Goal: Navigation & Orientation: Find specific page/section

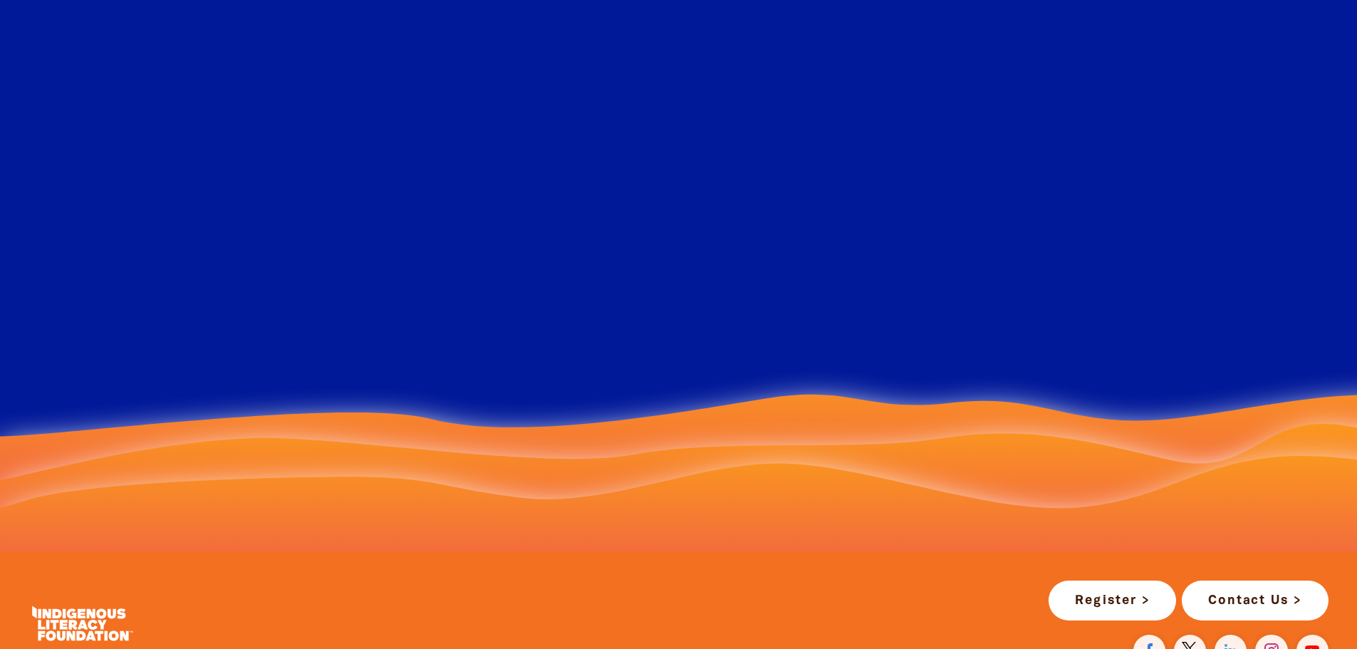
scroll to position [2636, 0]
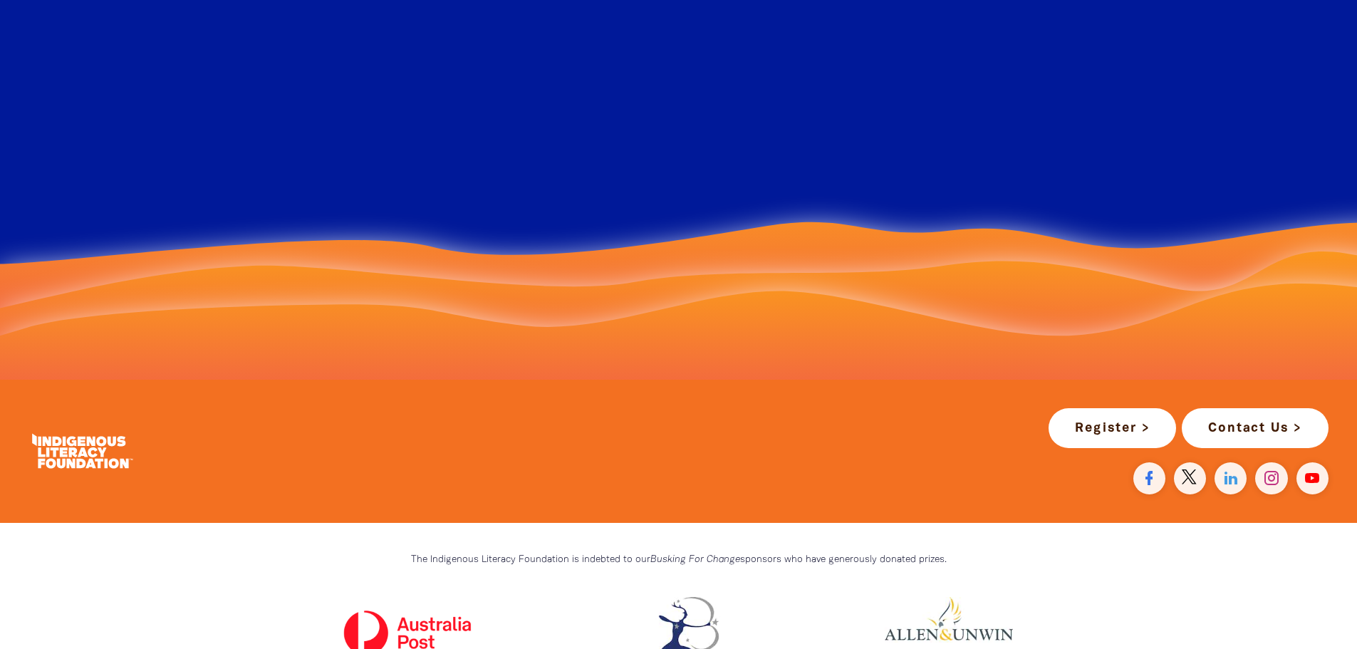
drag, startPoint x: 537, startPoint y: 493, endPoint x: 470, endPoint y: 482, distance: 67.8
click at [470, 482] on div "Register > Contact Us >" at bounding box center [900, 451] width 886 height 86
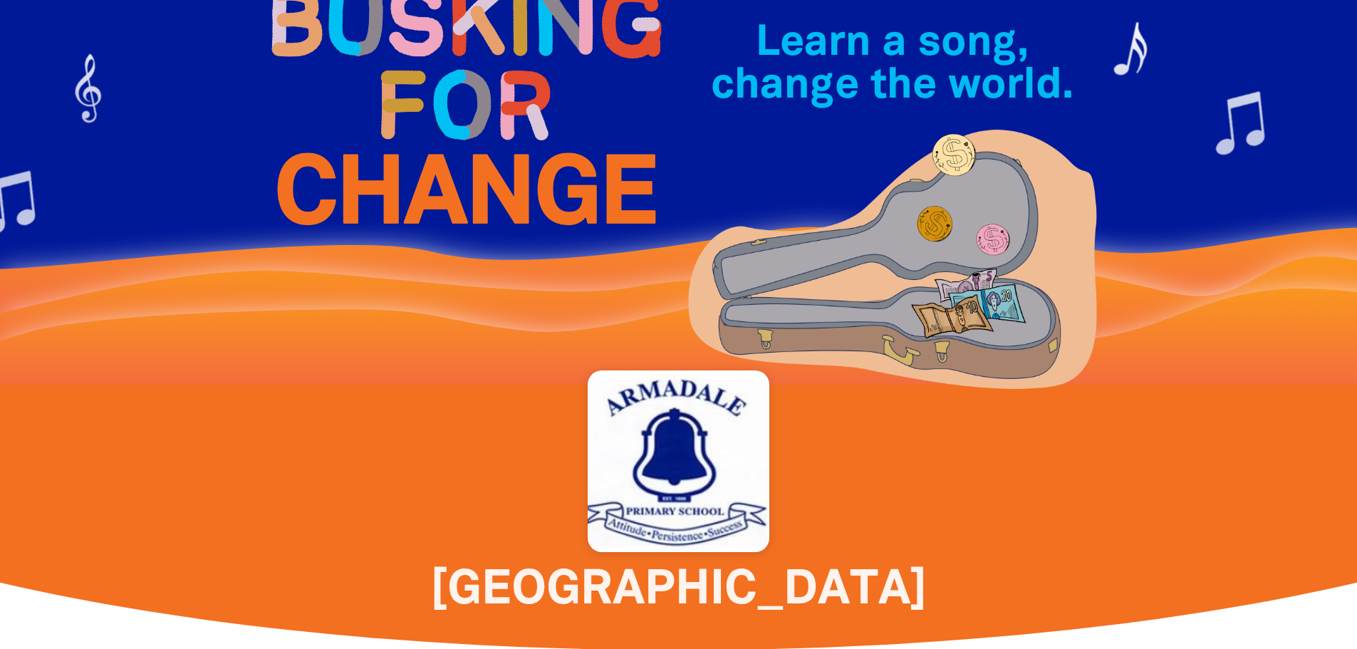
scroll to position [95, 0]
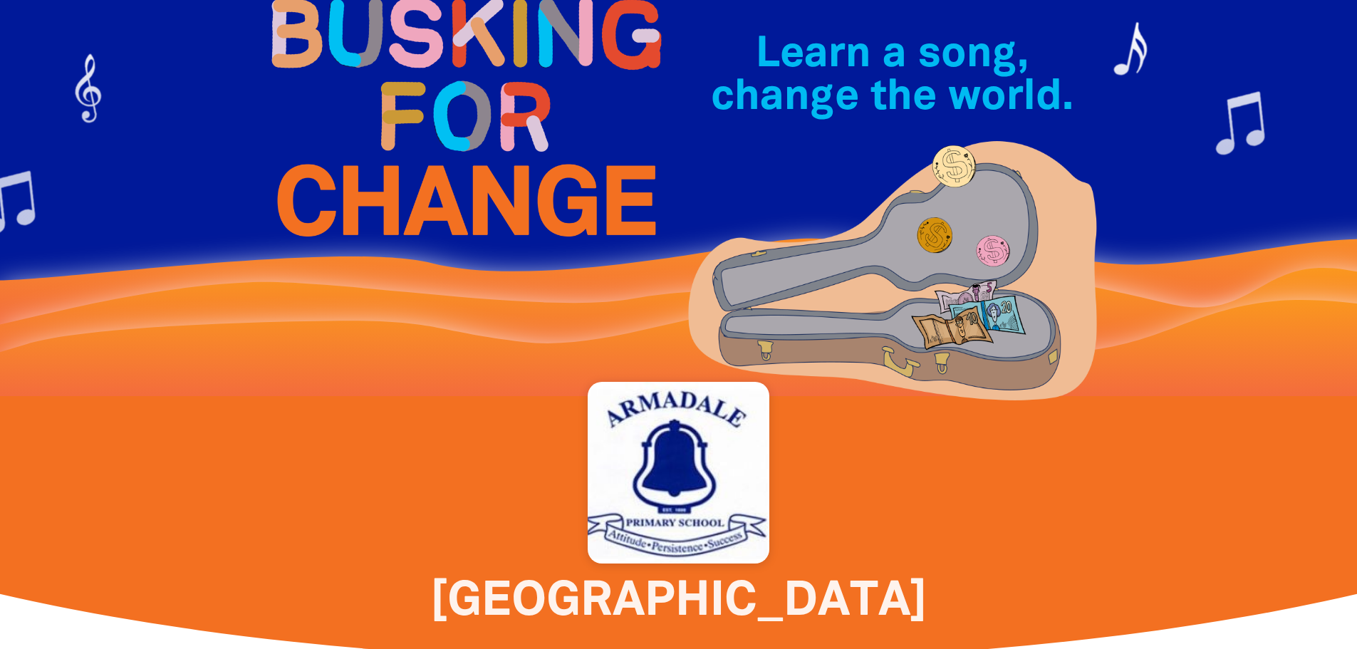
click at [85, 164] on div at bounding box center [678, 151] width 1357 height 492
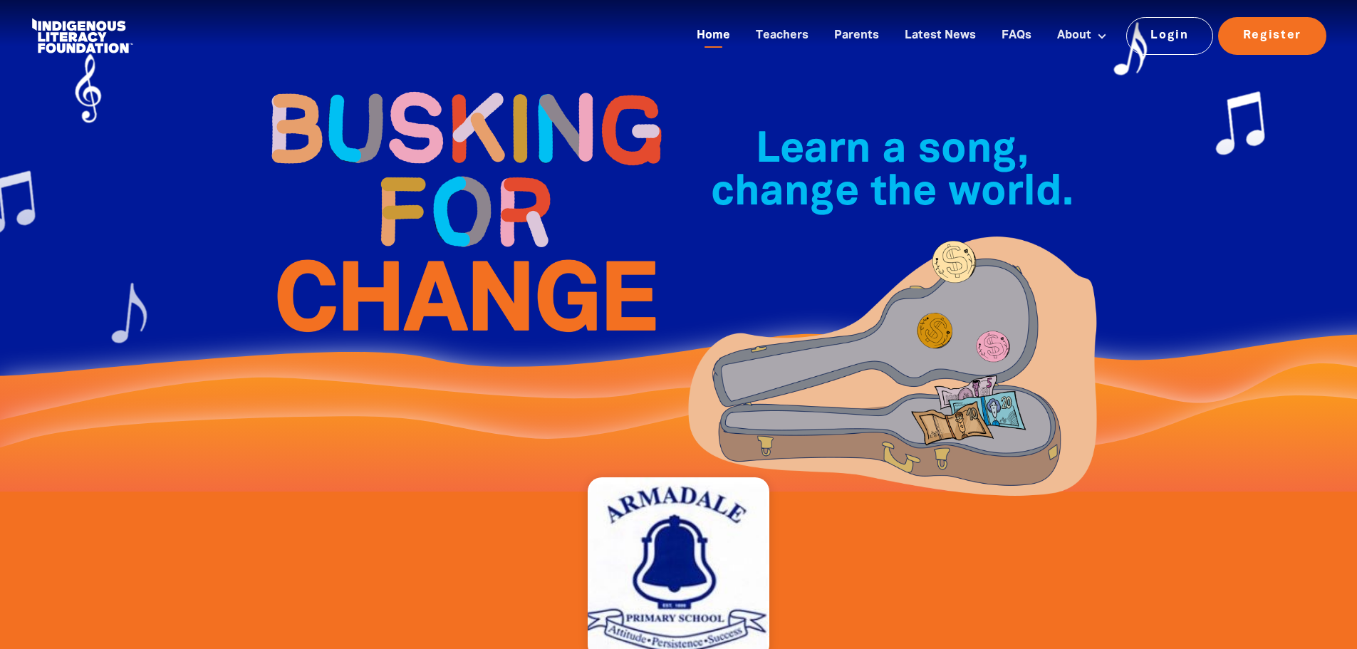
click at [711, 36] on link "Home" at bounding box center [713, 36] width 51 height 24
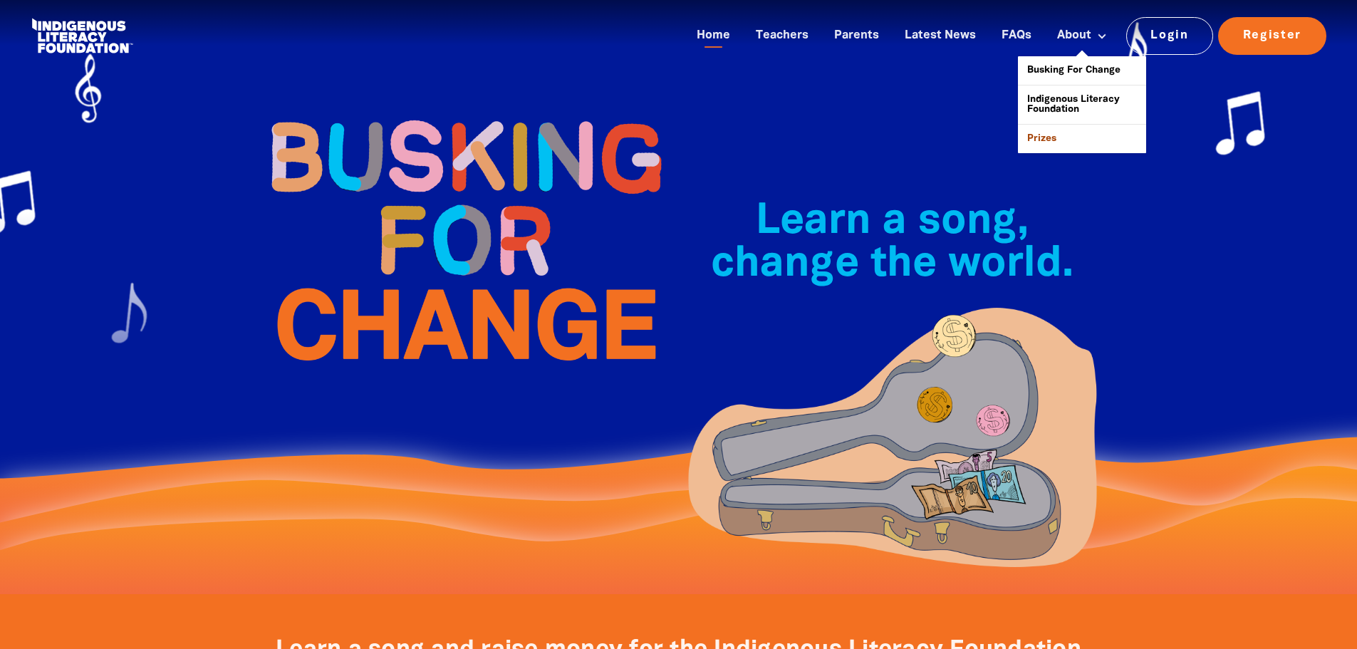
click at [1064, 126] on link "Prizes" at bounding box center [1082, 139] width 128 height 29
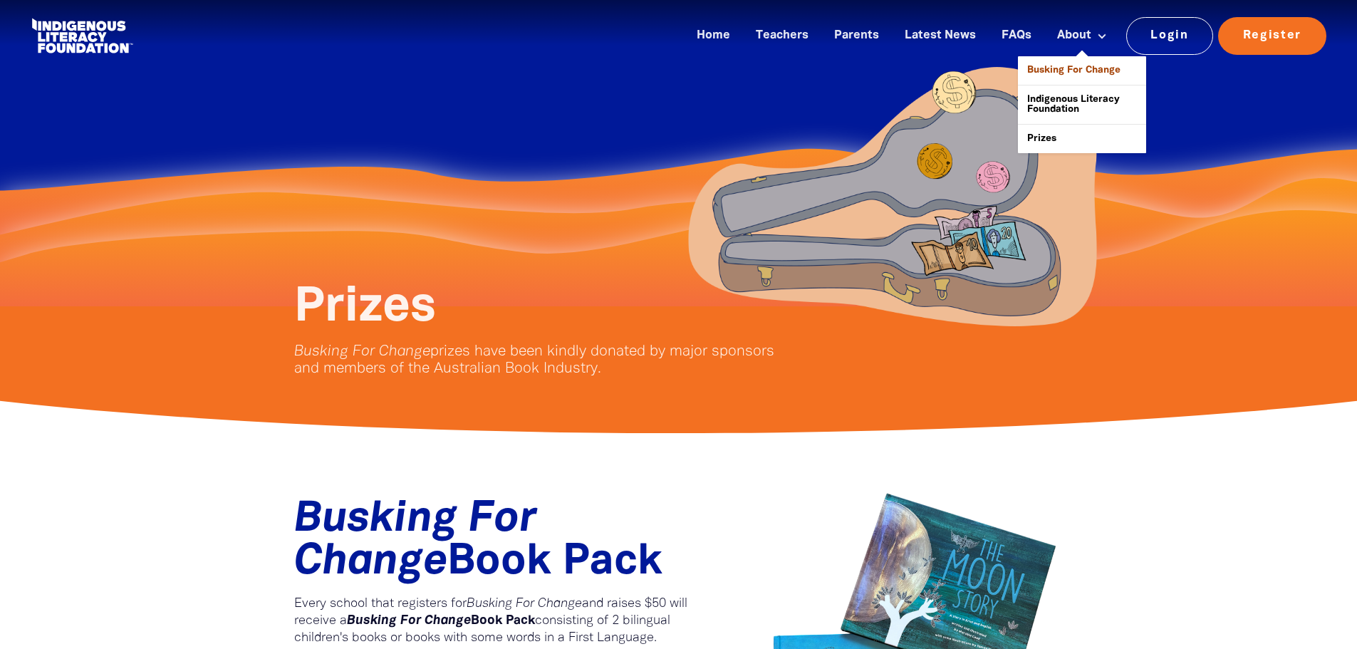
click at [1057, 63] on link "Busking For Change" at bounding box center [1082, 70] width 128 height 29
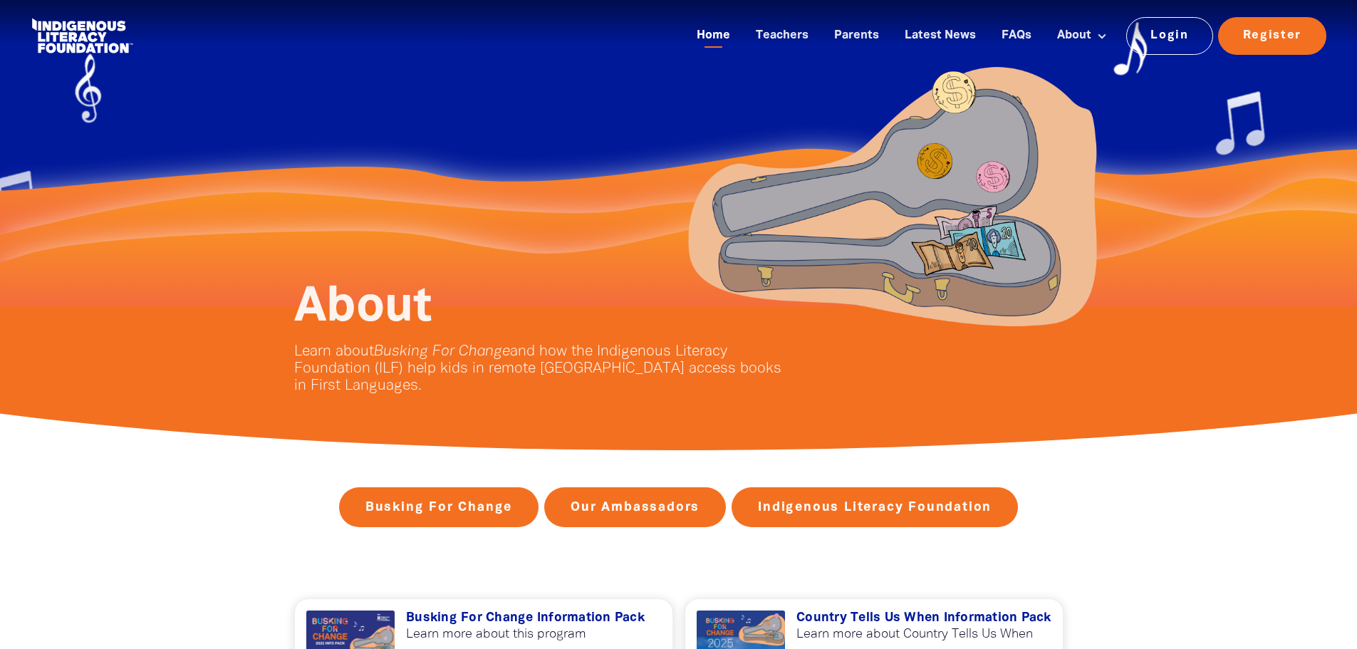
click at [720, 37] on link "Home" at bounding box center [713, 36] width 51 height 24
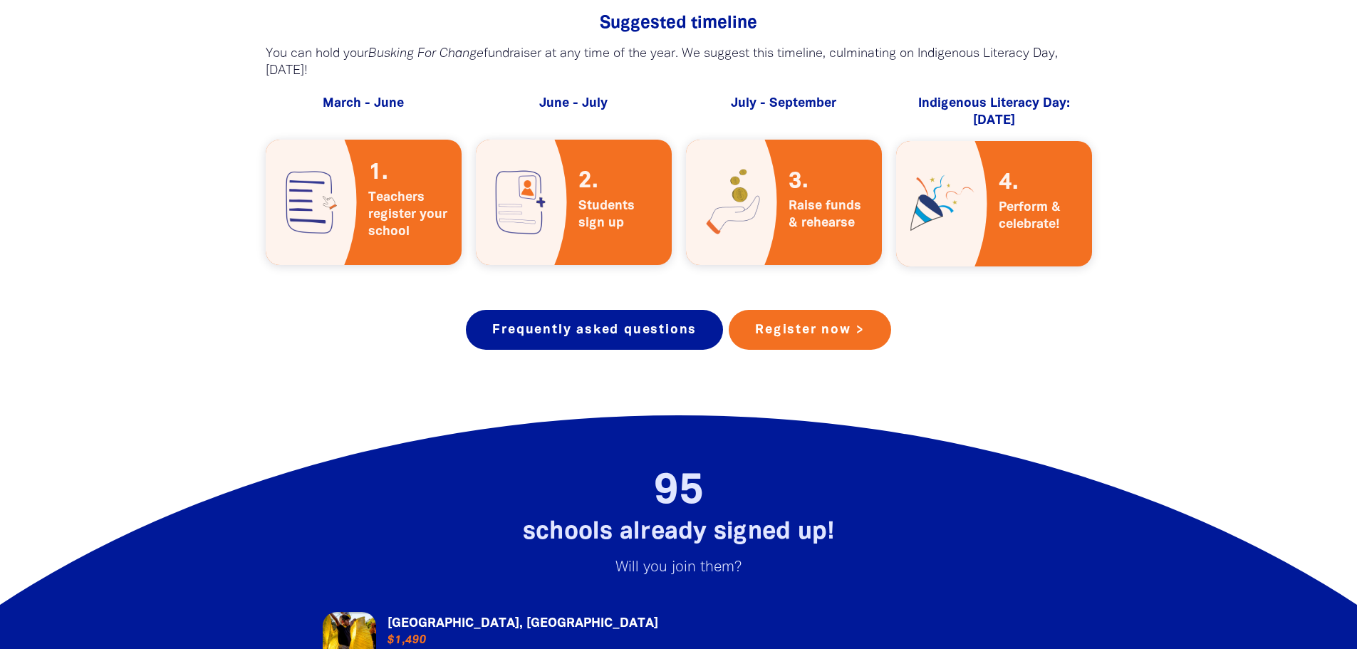
drag, startPoint x: 519, startPoint y: 230, endPoint x: 479, endPoint y: 167, distance: 74.7
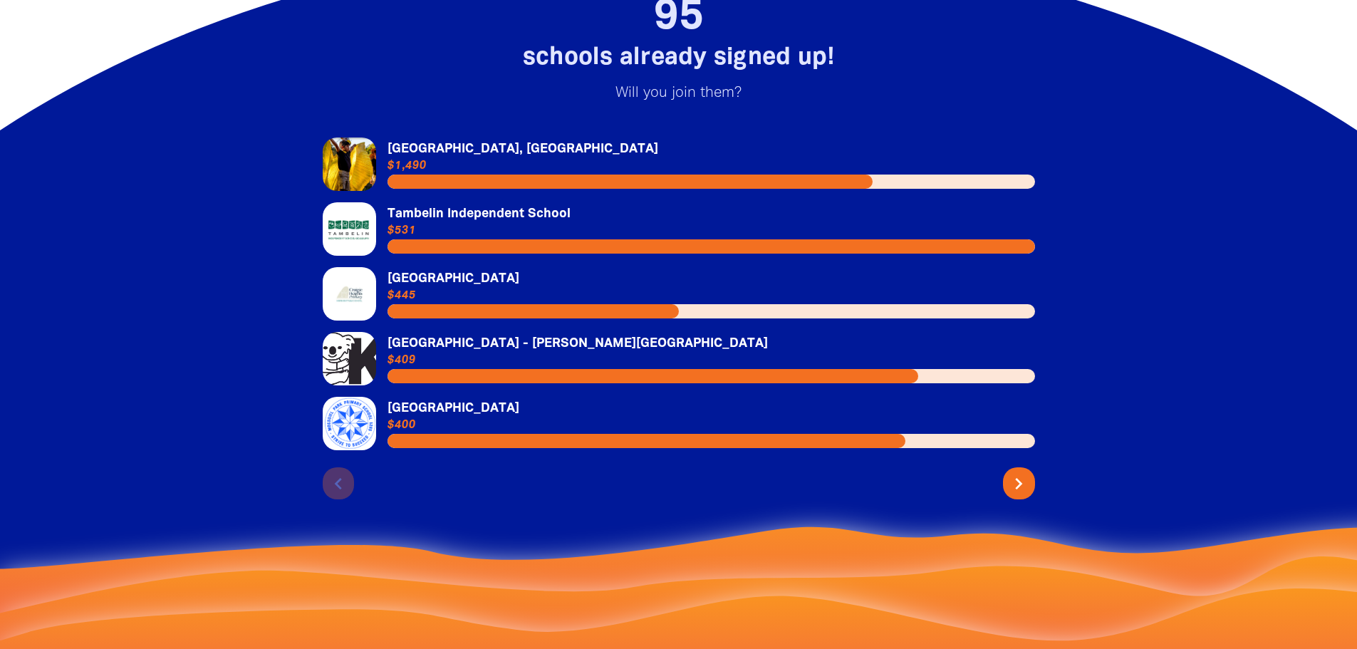
scroll to position [3081, 0]
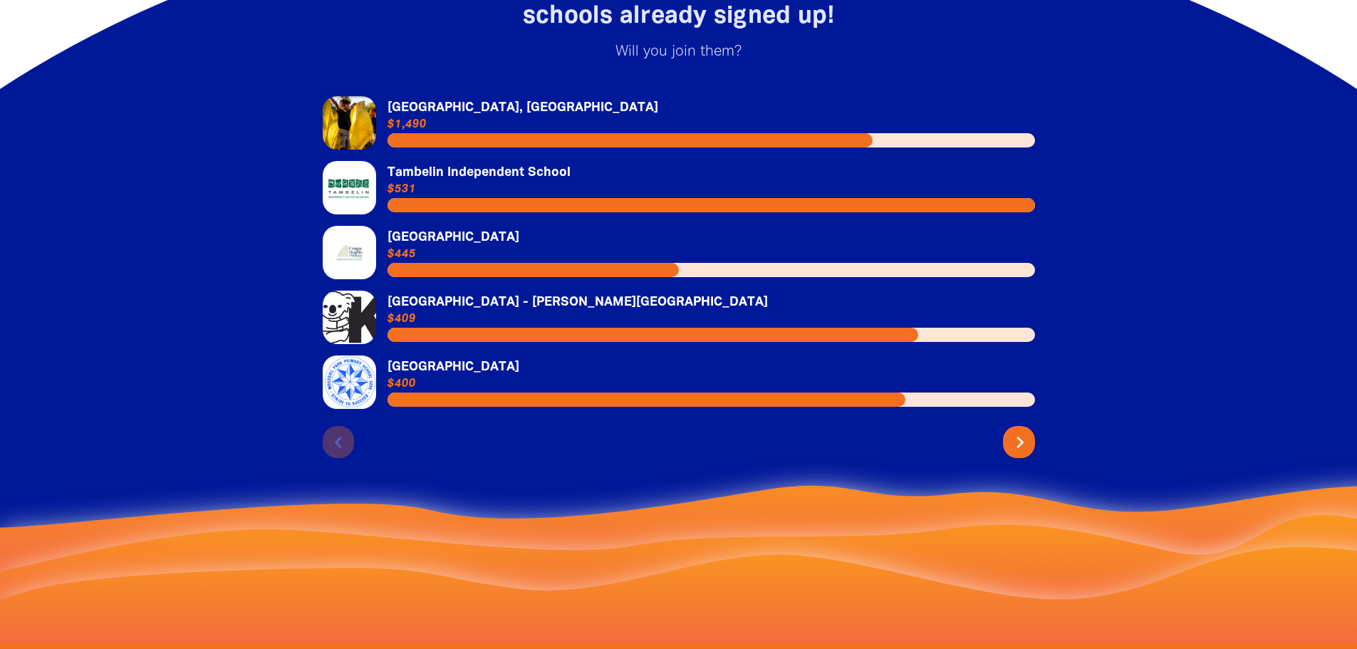
click at [1020, 431] on icon "chevron_right" at bounding box center [1020, 442] width 23 height 23
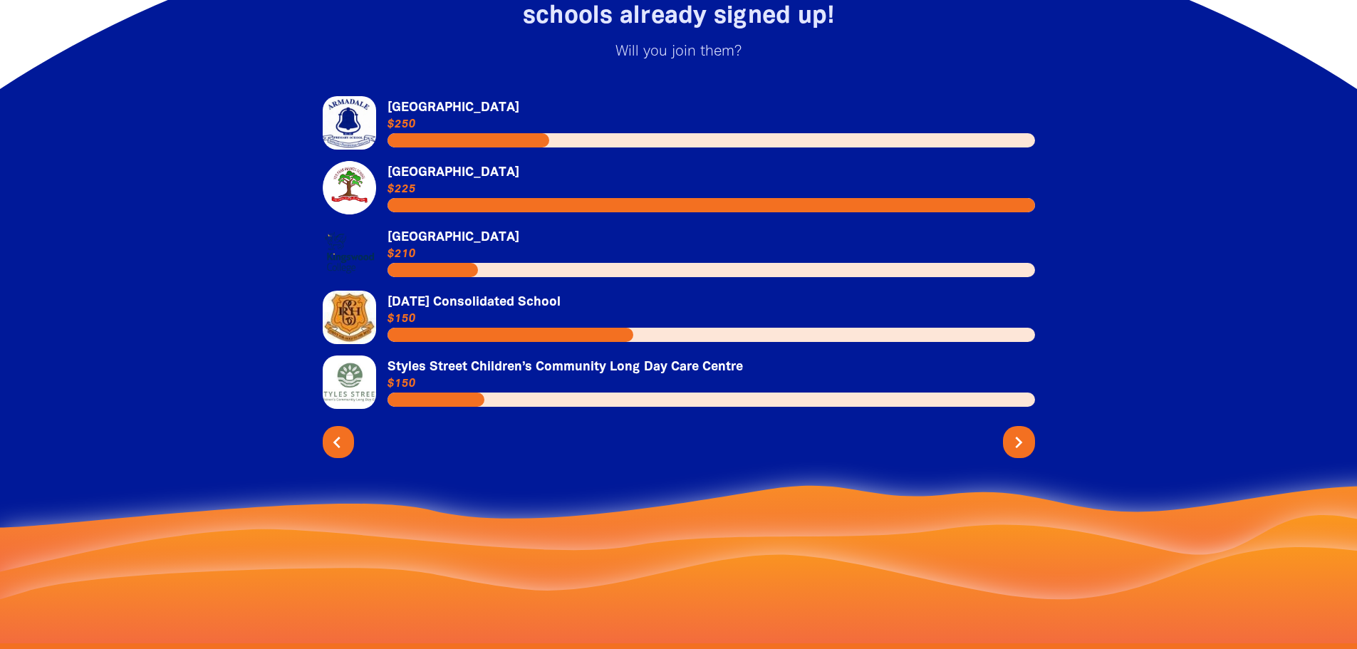
click at [326, 426] on button "chevron_left" at bounding box center [339, 442] width 32 height 32
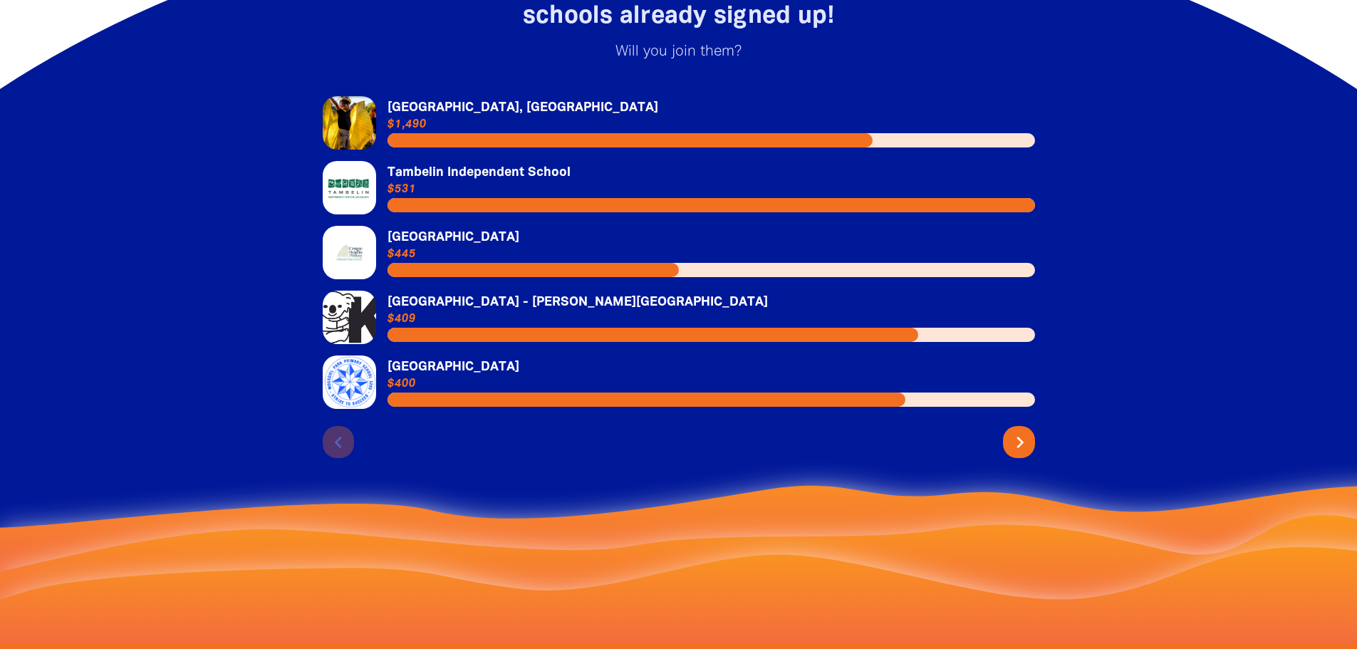
click at [1024, 431] on icon "chevron_right" at bounding box center [1020, 442] width 23 height 23
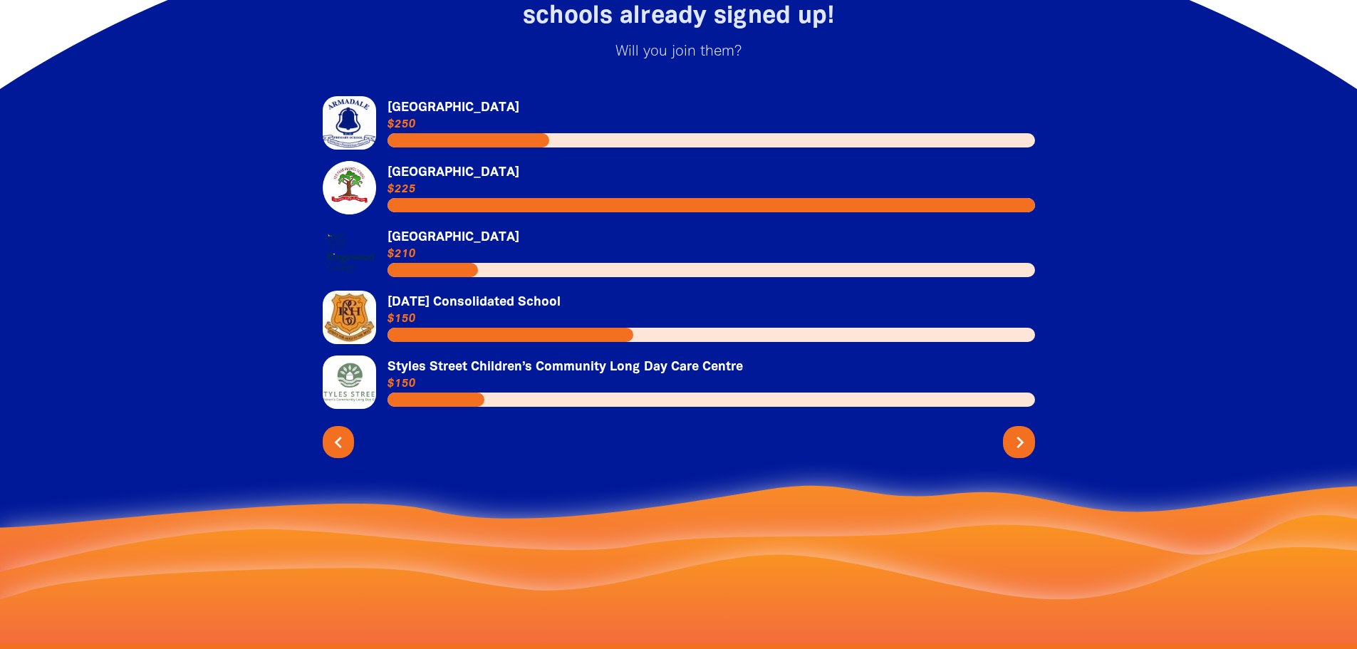
click at [1024, 431] on icon "chevron_right" at bounding box center [1020, 442] width 23 height 23
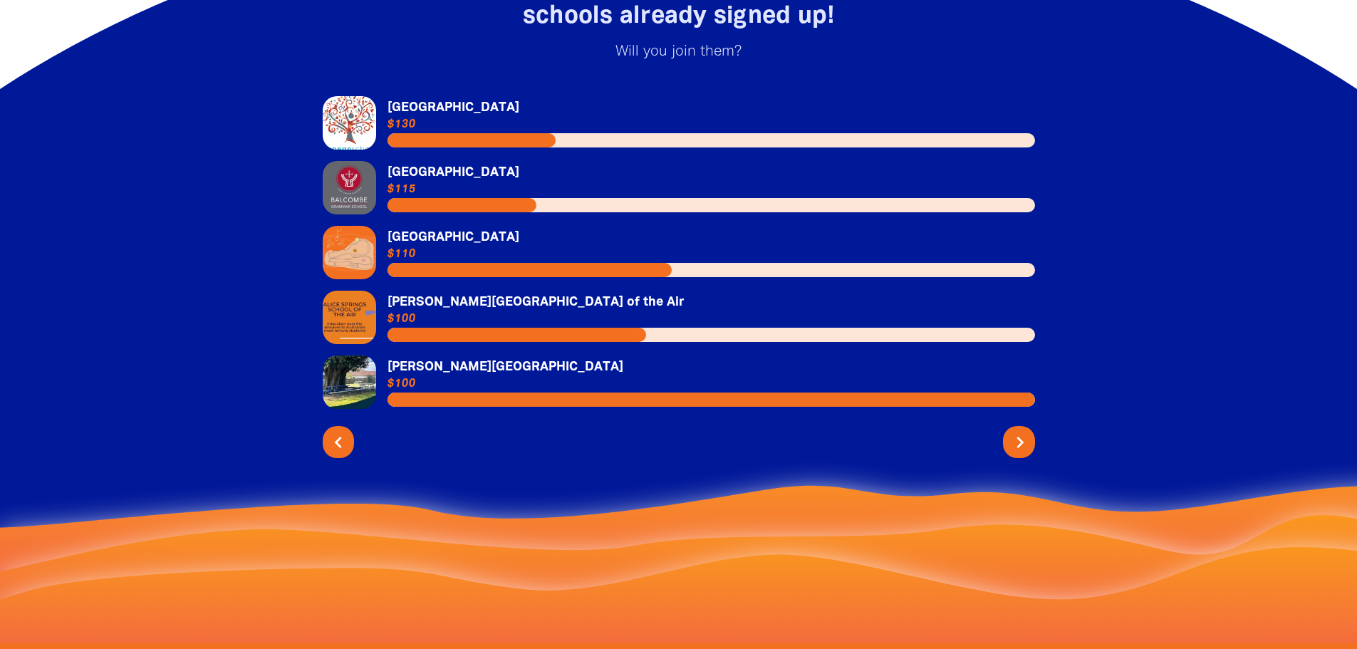
click at [1024, 431] on icon "chevron_right" at bounding box center [1020, 442] width 23 height 23
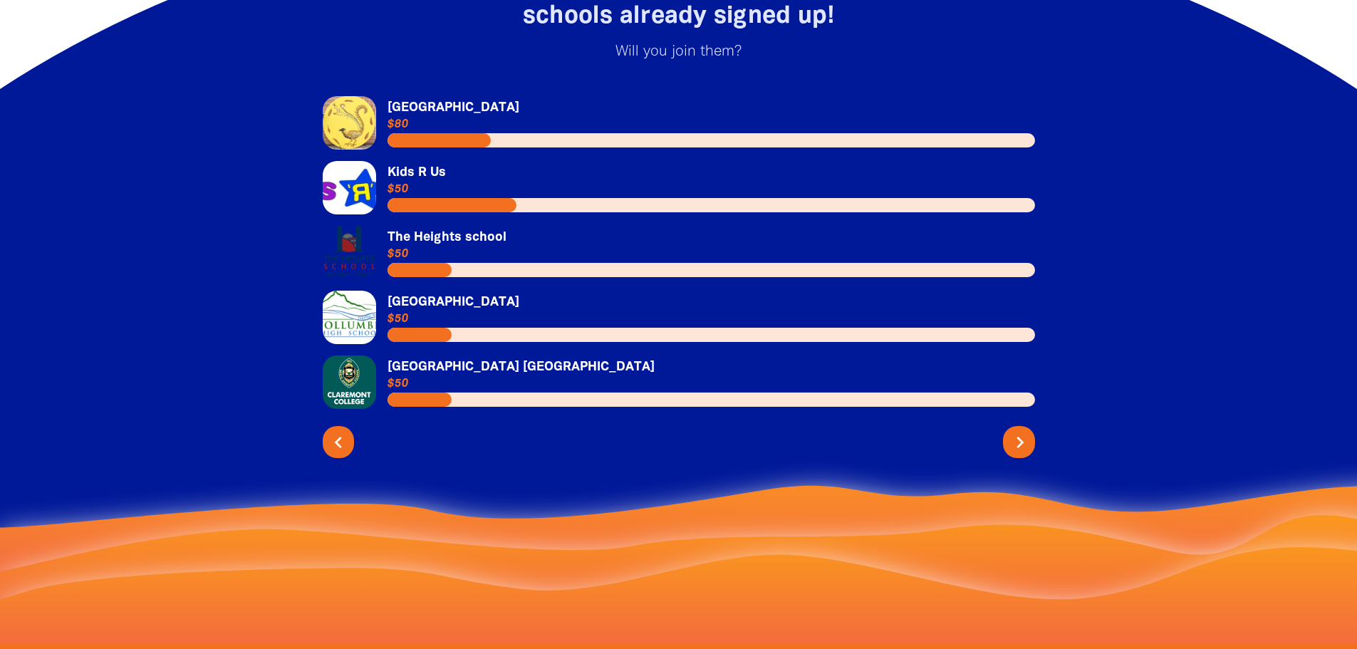
click at [1024, 431] on icon "chevron_right" at bounding box center [1020, 442] width 23 height 23
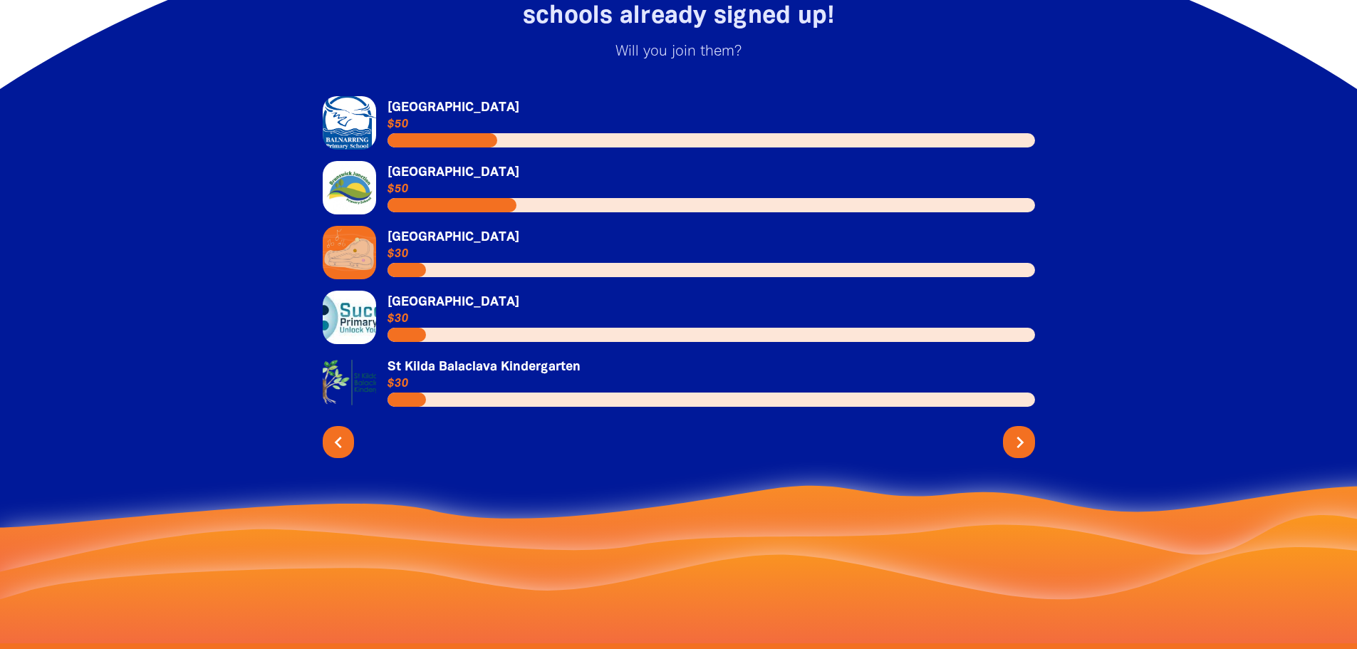
click at [1029, 431] on icon "chevron_right" at bounding box center [1020, 442] width 23 height 23
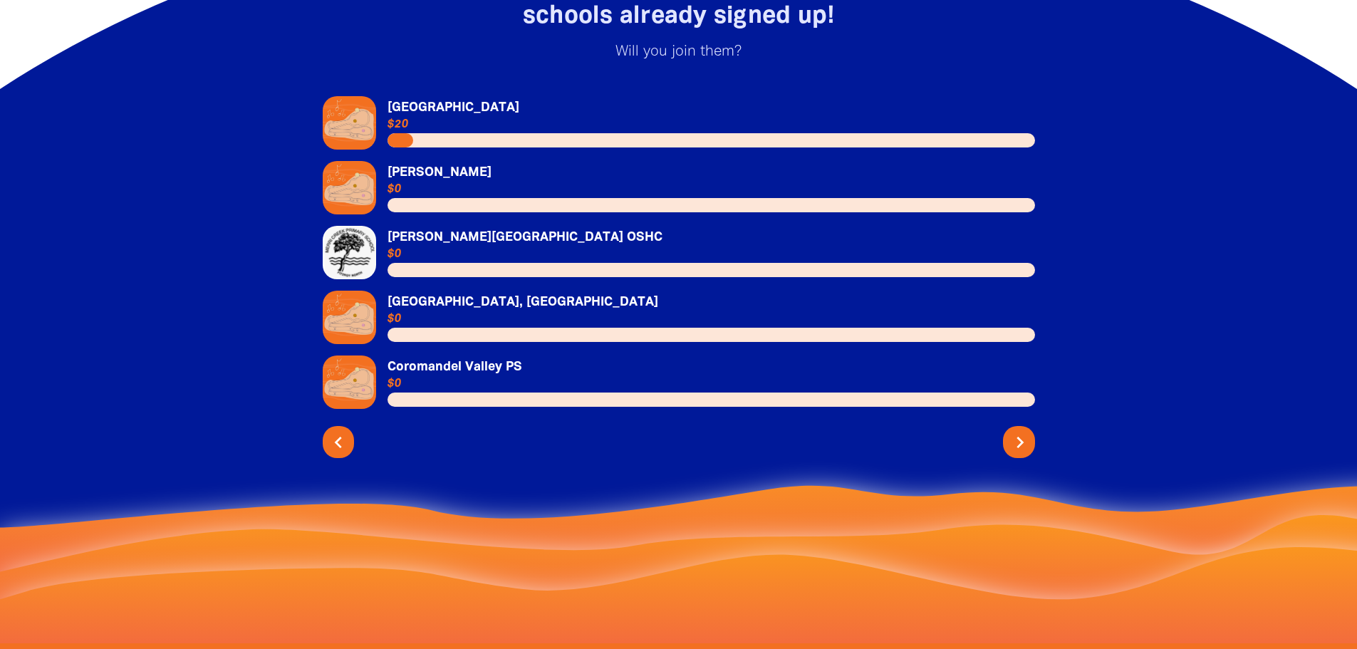
click at [1029, 431] on icon "chevron_right" at bounding box center [1020, 442] width 23 height 23
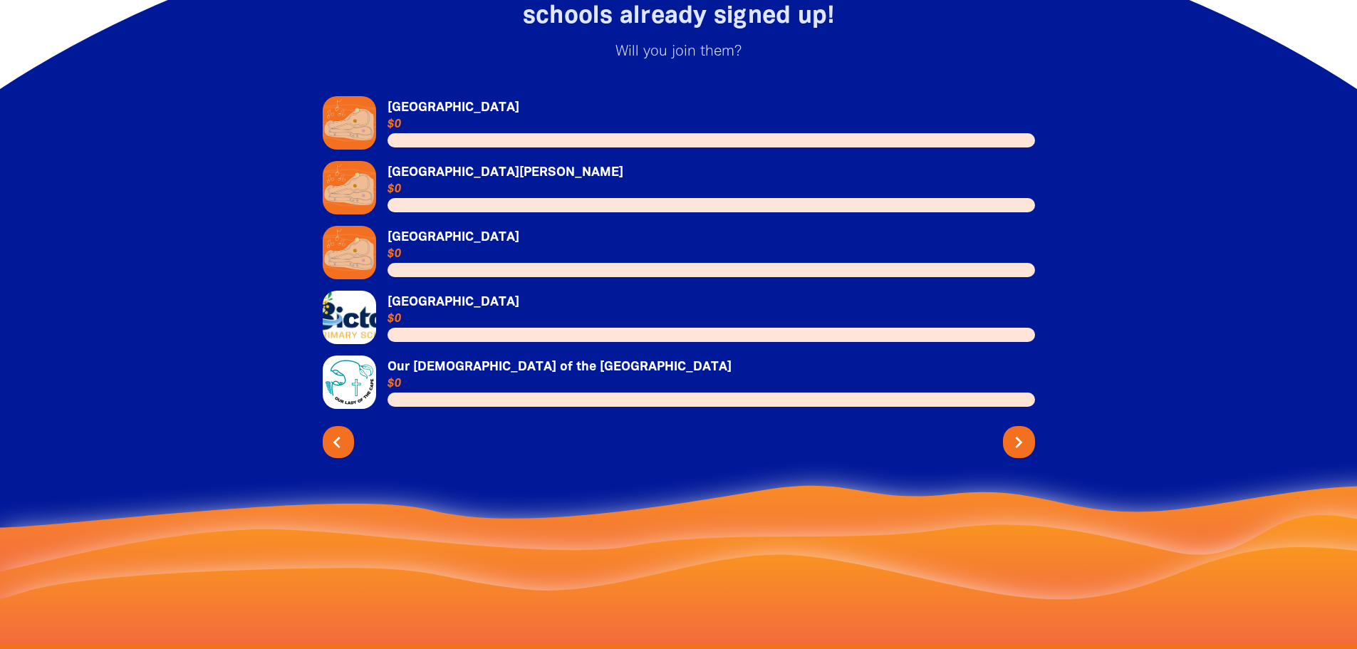
click at [331, 431] on icon "chevron_left" at bounding box center [337, 442] width 23 height 23
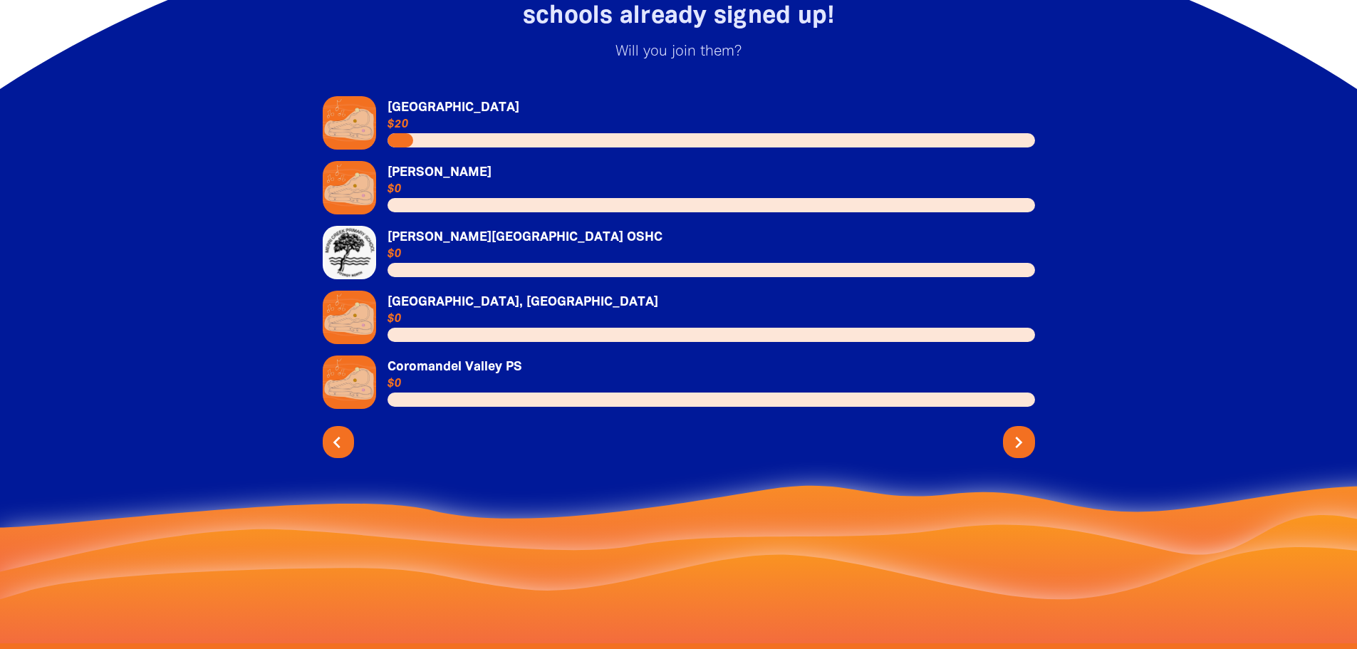
click at [331, 431] on icon "chevron_left" at bounding box center [337, 442] width 23 height 23
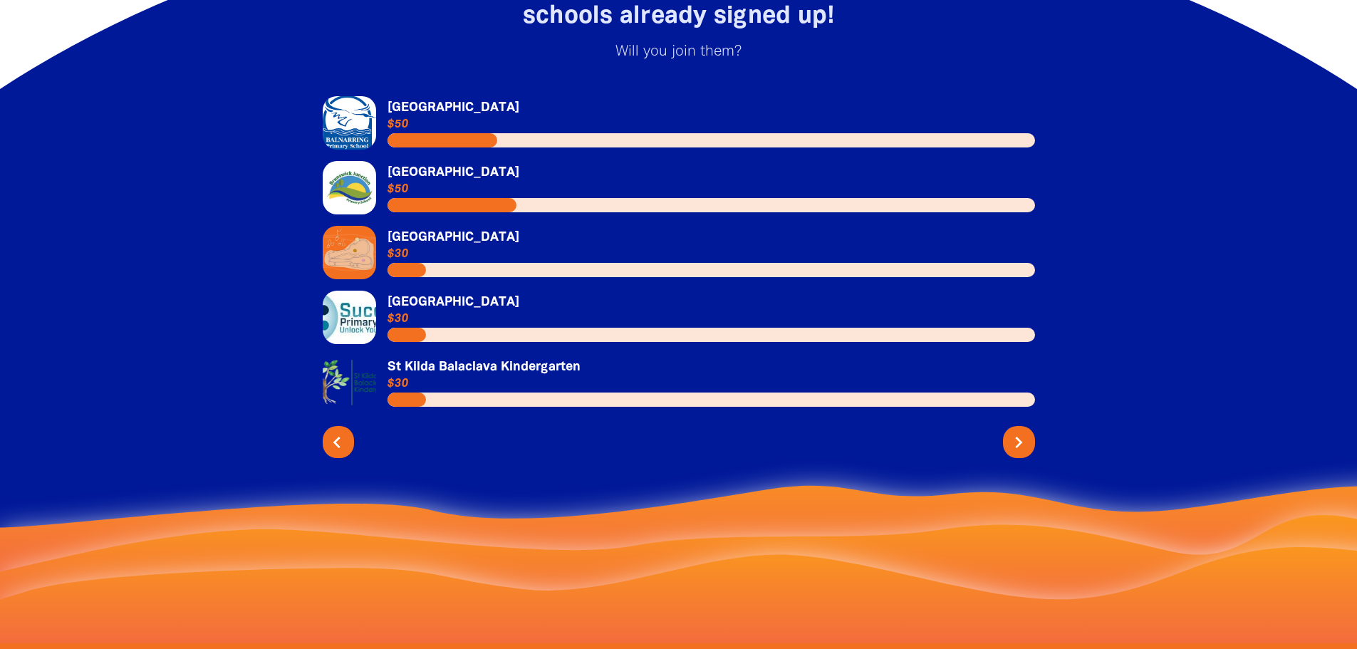
click at [331, 431] on icon "chevron_left" at bounding box center [337, 442] width 23 height 23
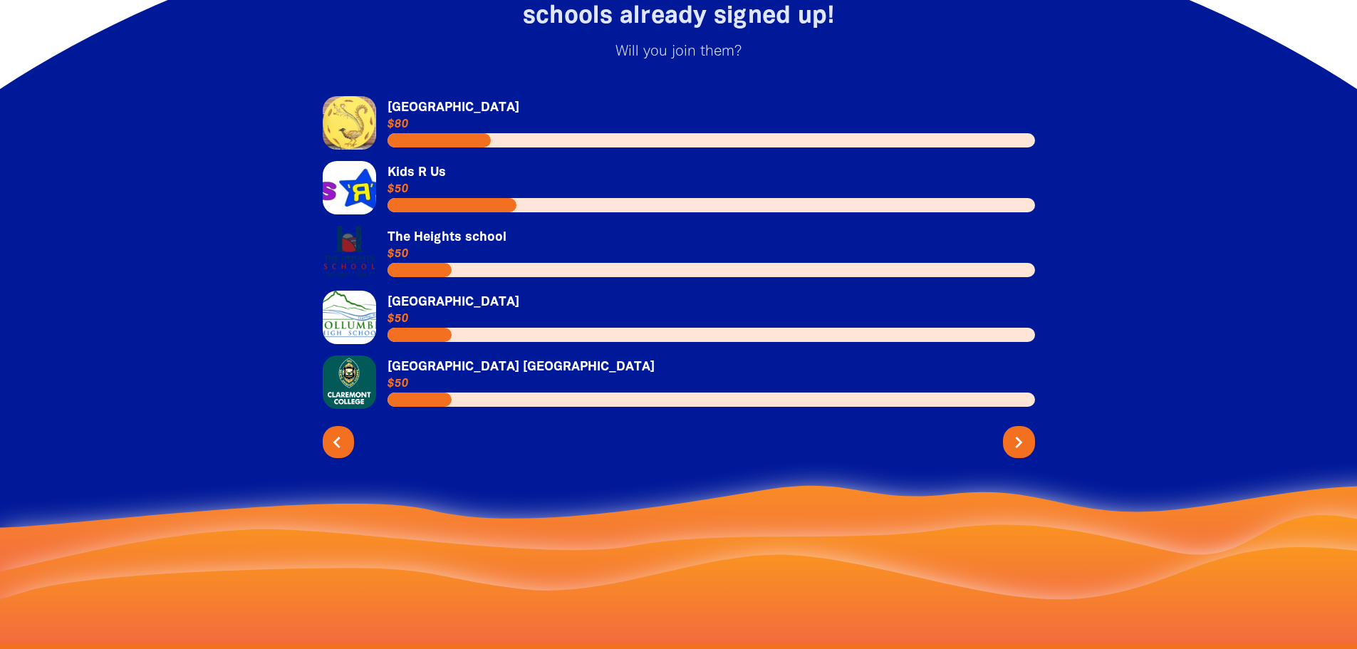
click at [331, 431] on icon "chevron_left" at bounding box center [337, 442] width 23 height 23
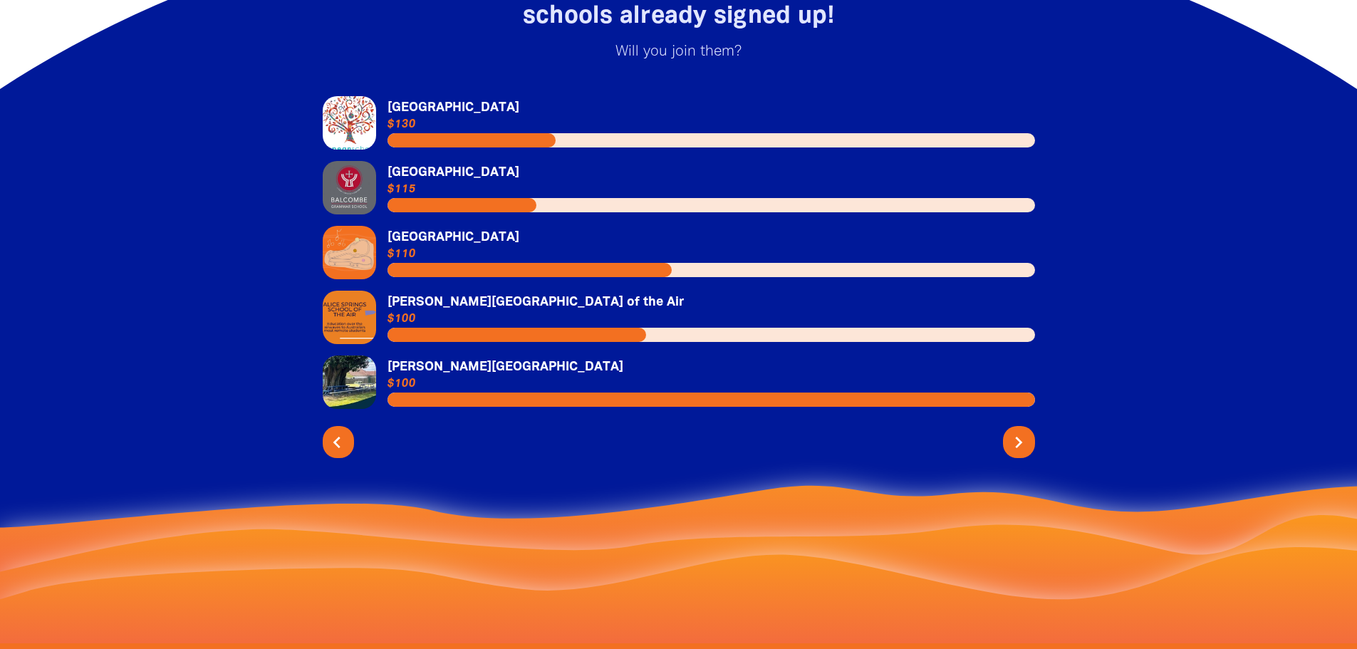
click at [331, 431] on icon "chevron_left" at bounding box center [337, 442] width 23 height 23
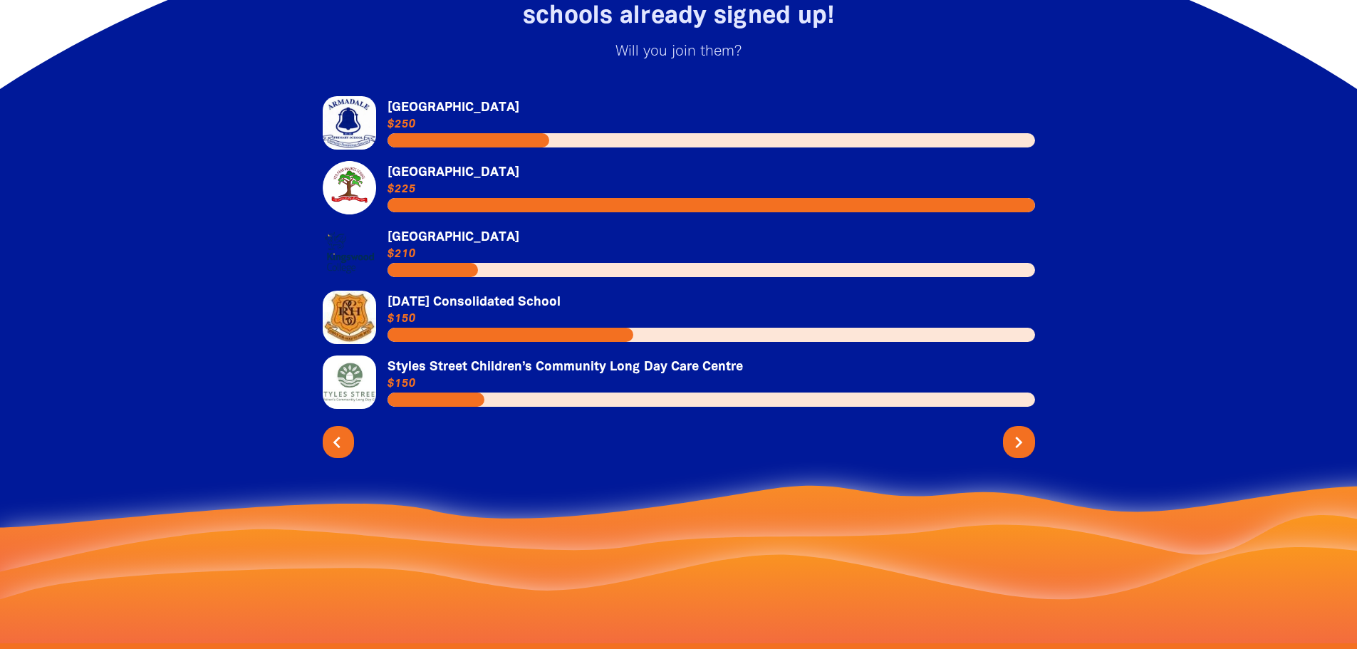
click at [337, 431] on icon "chevron_left" at bounding box center [337, 442] width 23 height 23
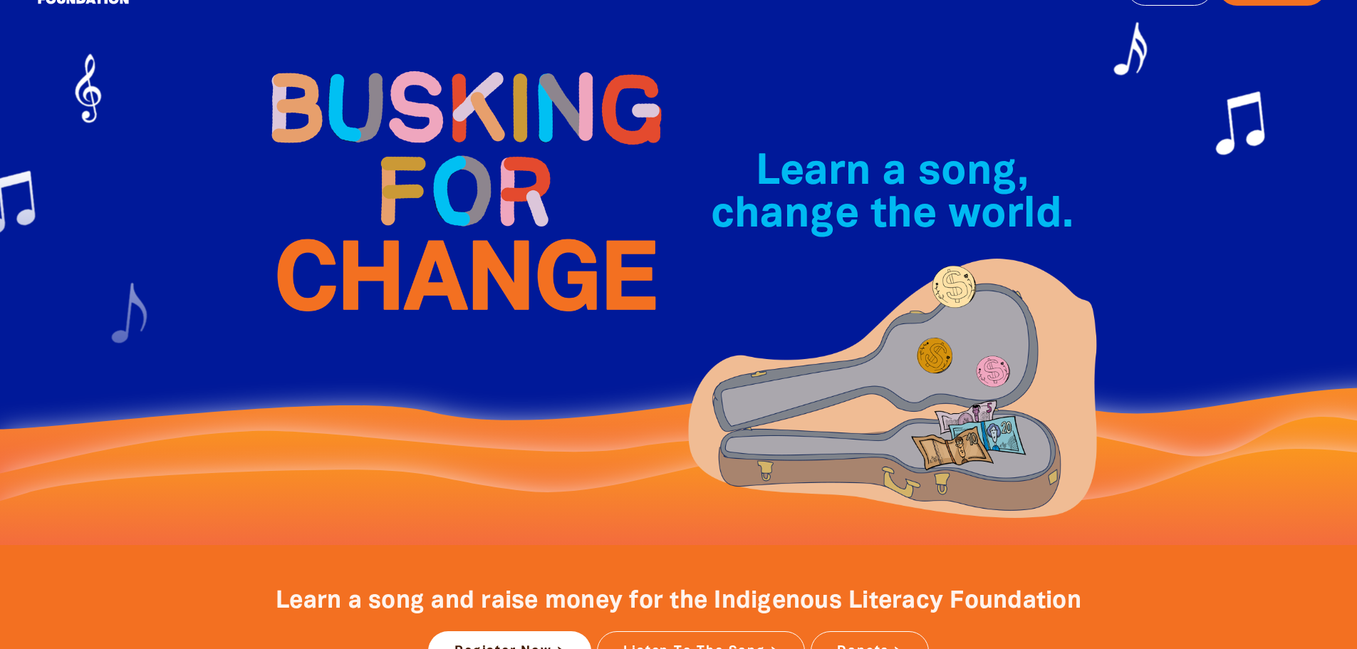
scroll to position [0, 0]
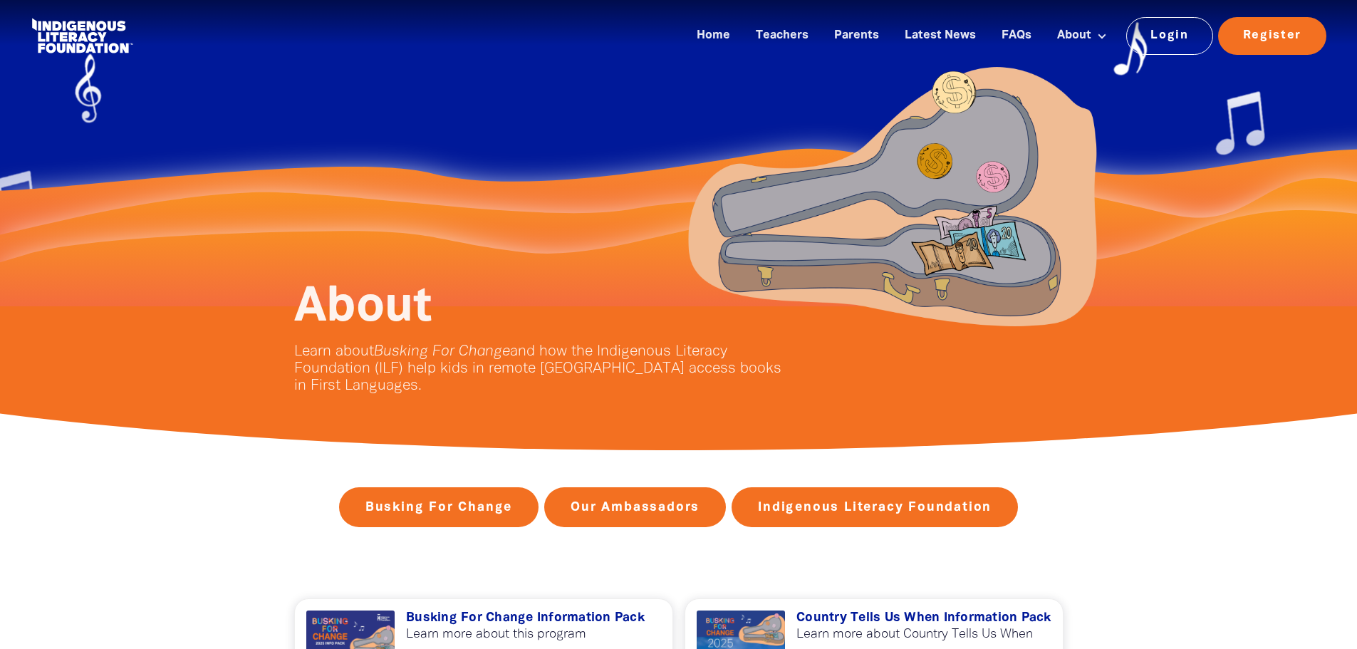
scroll to position [1312, 0]
